Goal: Check status: Check status

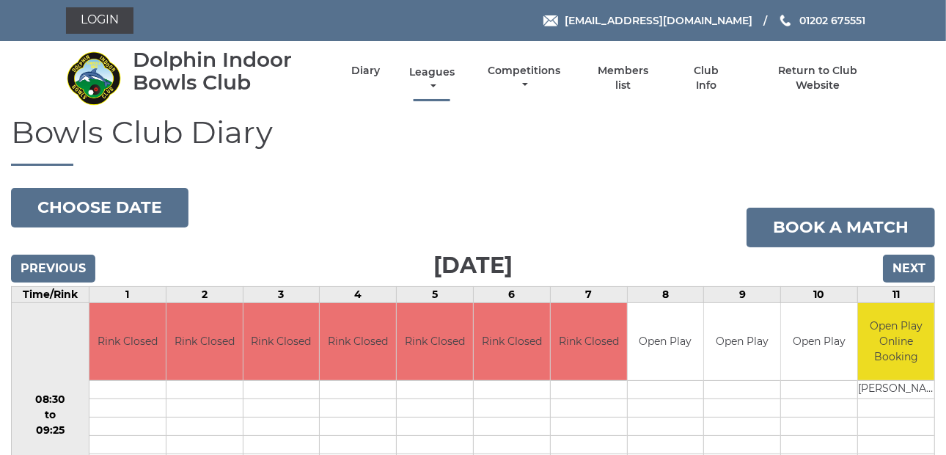
click at [434, 86] on link "Leagues" at bounding box center [432, 79] width 53 height 29
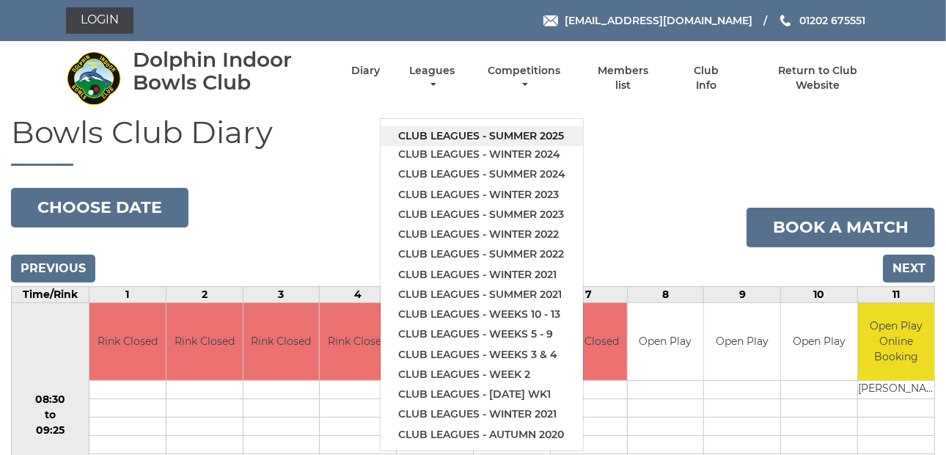
click at [441, 133] on link "Club leagues - Summer 2025" at bounding box center [482, 136] width 202 height 20
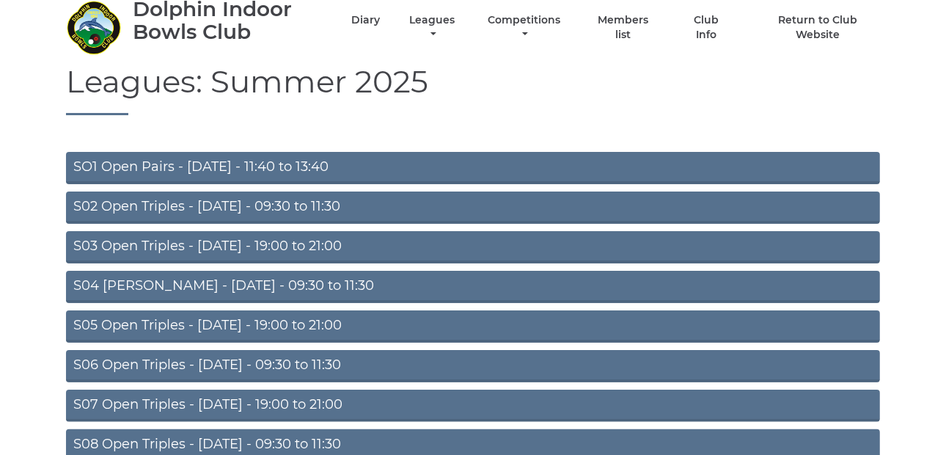
scroll to position [147, 0]
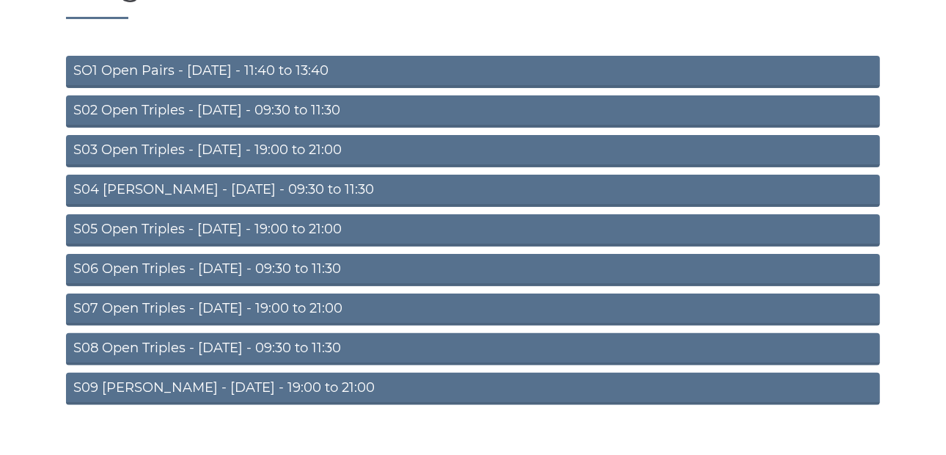
click at [248, 110] on link "S02 Open Triples - Tuesday - 09:30 to 11:30" at bounding box center [473, 111] width 814 height 32
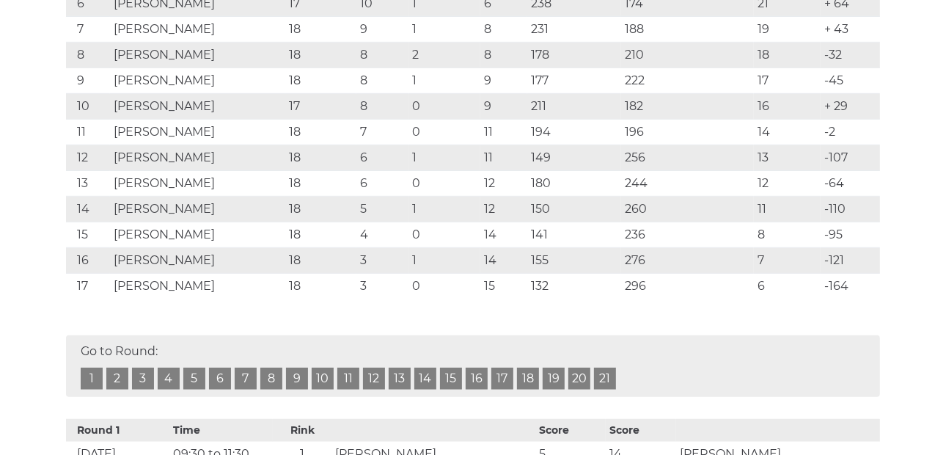
scroll to position [440, 0]
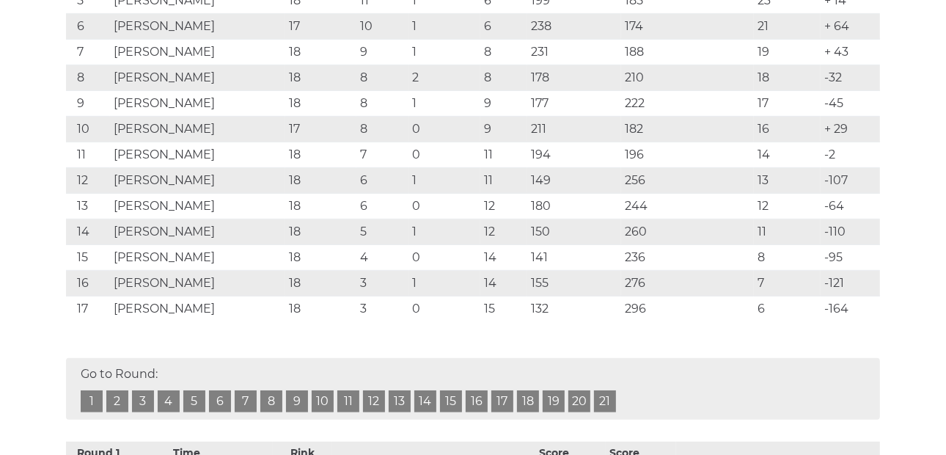
click at [529, 401] on link "18" at bounding box center [528, 401] width 22 height 22
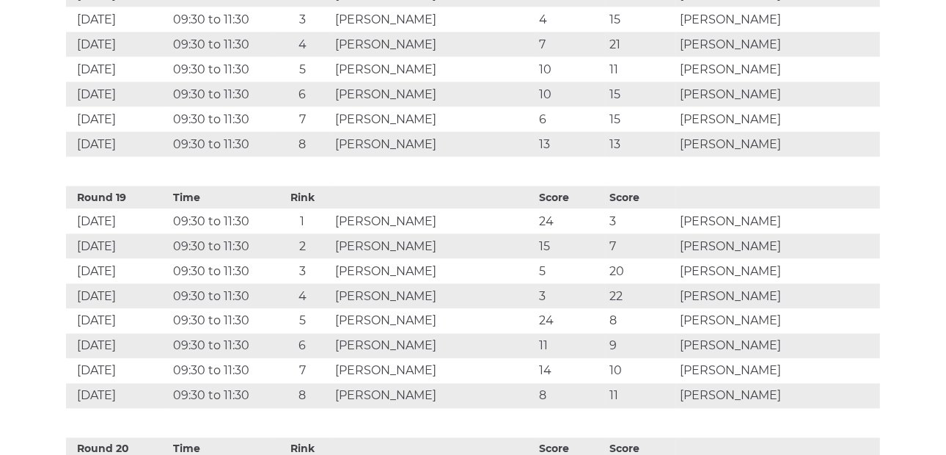
scroll to position [5224, 0]
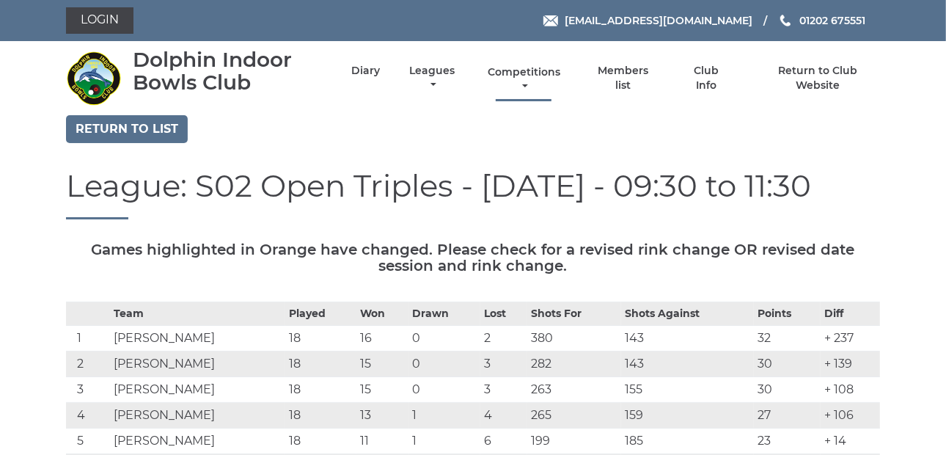
click at [526, 83] on link "Competitions" at bounding box center [524, 79] width 80 height 29
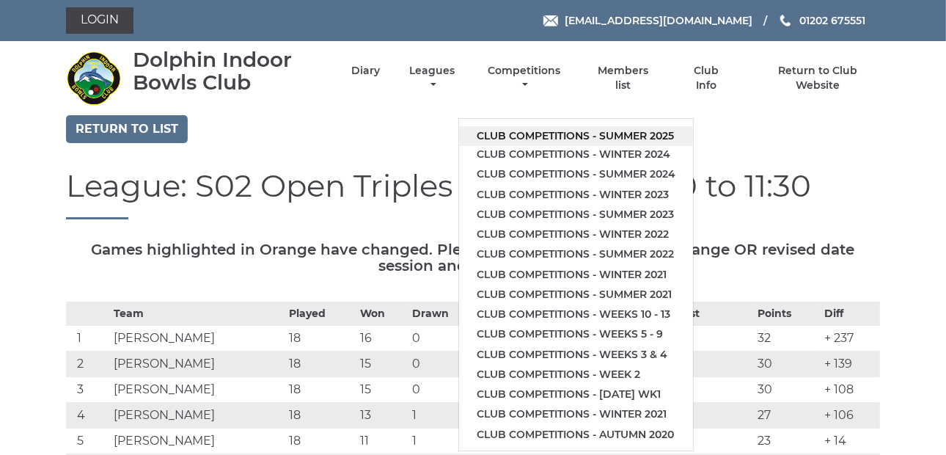
click at [536, 133] on link "Club competitions - Summer 2025" at bounding box center [576, 136] width 234 height 20
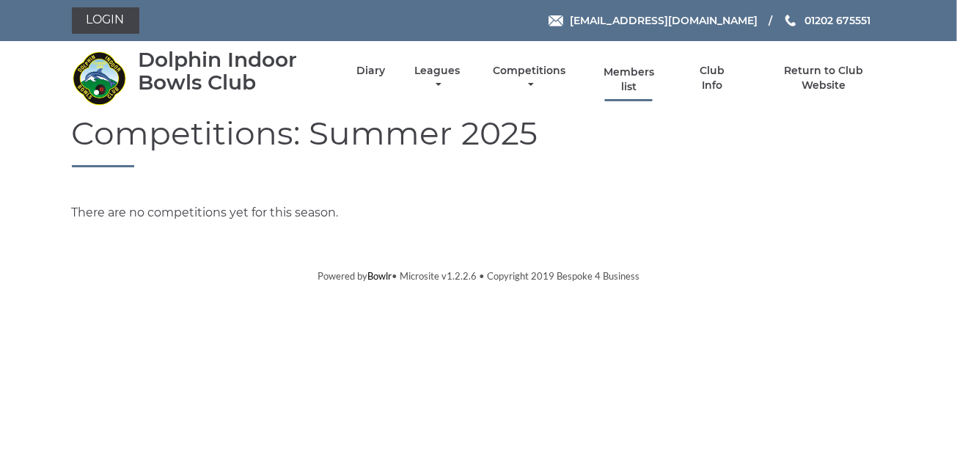
click at [627, 81] on link "Members list" at bounding box center [628, 79] width 67 height 29
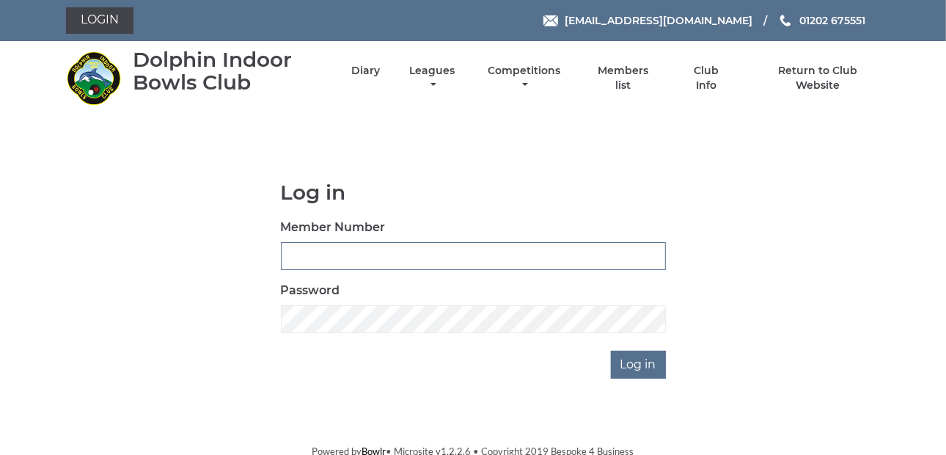
click at [325, 261] on input "Member Number" at bounding box center [473, 256] width 385 height 28
type input "2620"
